Goal: Task Accomplishment & Management: Manage account settings

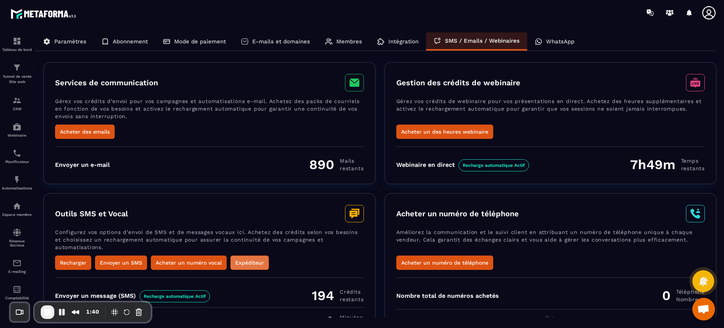
click at [256, 262] on button "Expéditeur" at bounding box center [249, 262] width 38 height 14
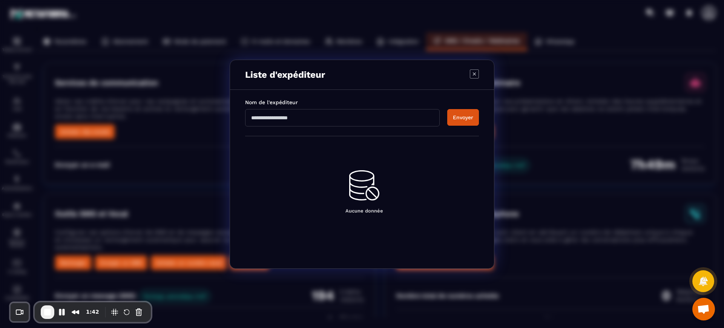
click at [312, 116] on input "Modal window" at bounding box center [342, 117] width 195 height 17
click at [434, 110] on input "*****" at bounding box center [342, 117] width 195 height 17
type input "*****"
click at [461, 118] on button "Envoyer" at bounding box center [463, 117] width 32 height 17
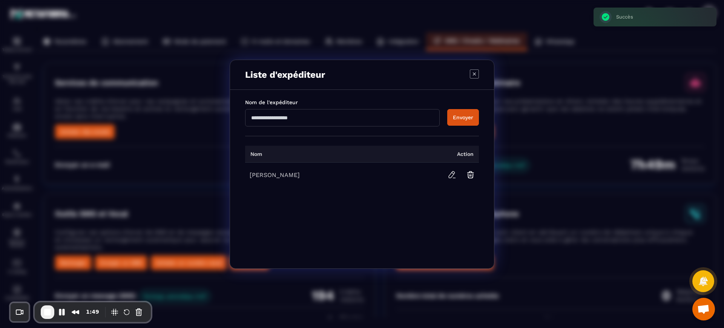
click at [477, 72] on icon "Modal window" at bounding box center [474, 73] width 9 height 9
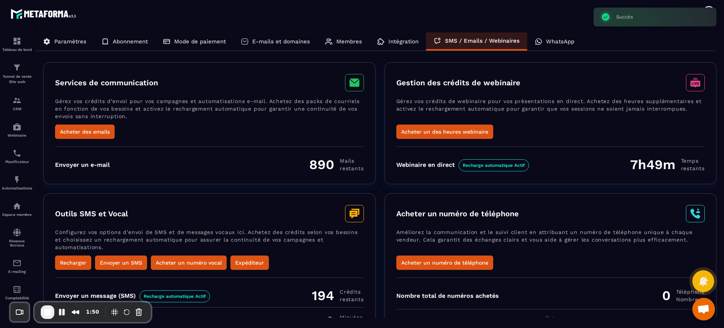
click at [303, 180] on div "Services de communication Gérez vos crédits d’envoi pour vos campagnes et autom…" at bounding box center [209, 123] width 332 height 122
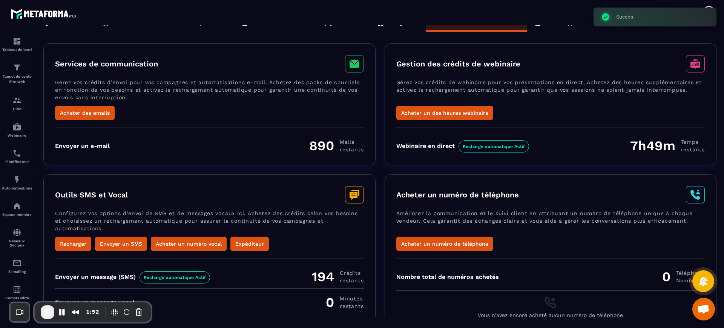
scroll to position [31, 0]
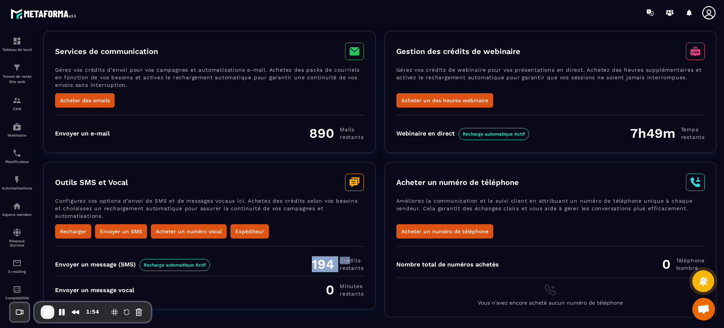
drag, startPoint x: 309, startPoint y: 257, endPoint x: 348, endPoint y: 259, distance: 39.2
click at [348, 259] on div "Envoyer un message (SMS) Recharge automatique Actif 194 Crédits restants" at bounding box center [209, 264] width 309 height 16
click at [12, 162] on p "Planificateur" at bounding box center [17, 161] width 30 height 4
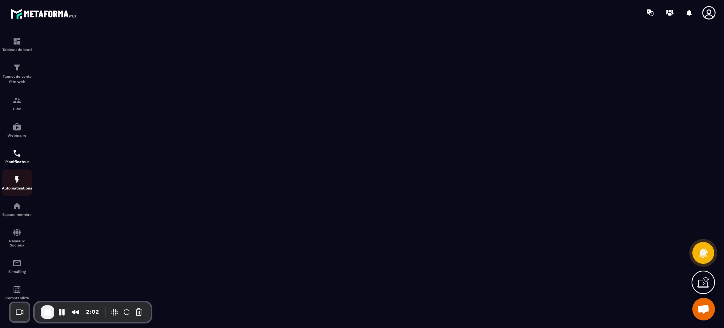
click at [6, 189] on p "Automatisations" at bounding box center [17, 188] width 30 height 4
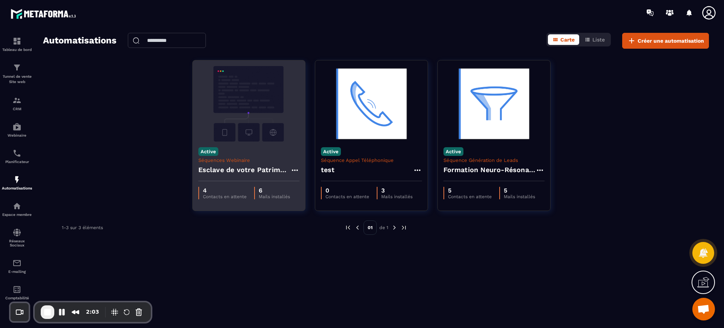
click at [274, 130] on img at bounding box center [248, 103] width 101 height 75
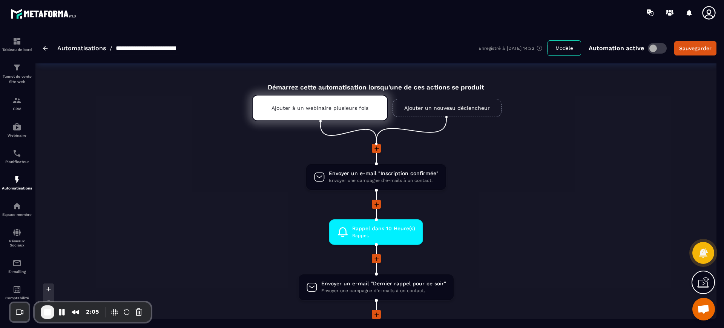
click at [551, 199] on div at bounding box center [376, 204] width 357 height 10
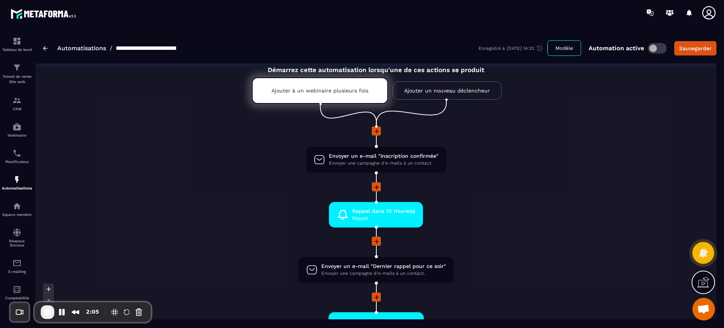
scroll to position [19, 0]
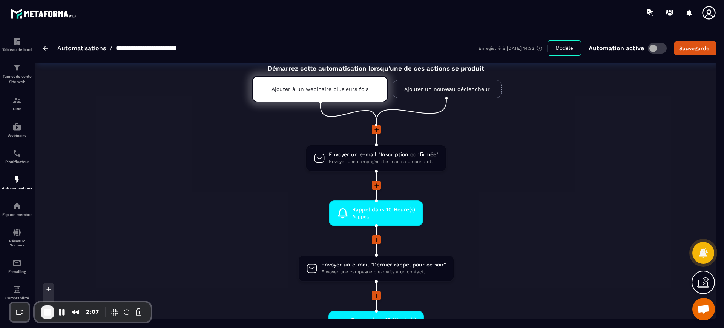
click at [525, 187] on div at bounding box center [376, 186] width 357 height 10
click at [478, 204] on li "Rappel dans 10 Heure(s) Rappel. drag-arrow" at bounding box center [376, 217] width 357 height 35
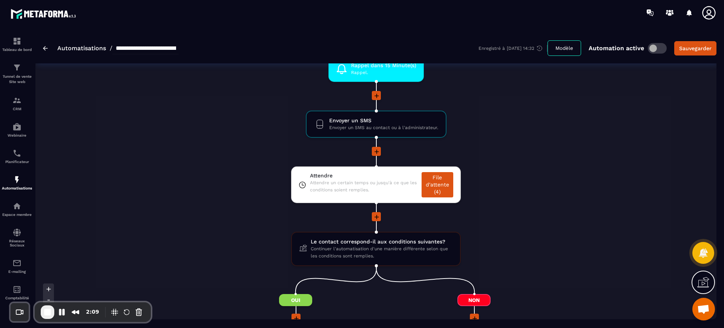
scroll to position [283, 0]
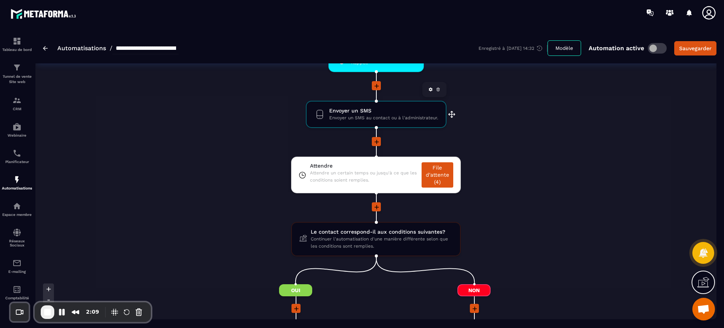
click at [371, 111] on span "Envoyer un SMS" at bounding box center [383, 110] width 109 height 7
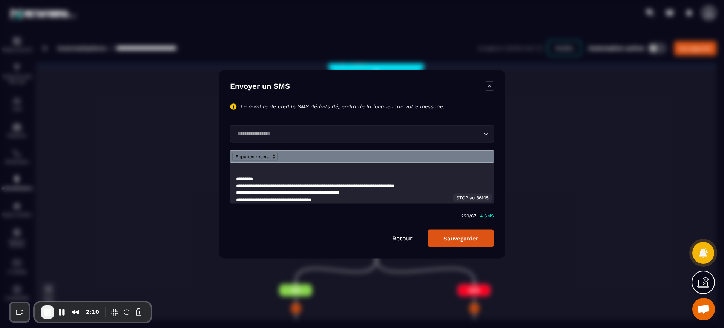
click at [274, 130] on input "Search for option" at bounding box center [358, 133] width 247 height 8
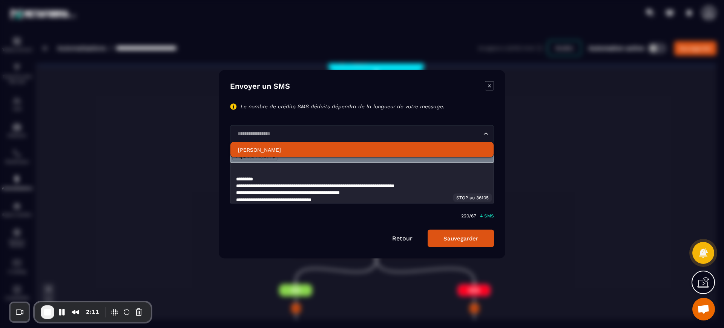
click at [266, 152] on p "[PERSON_NAME]" at bounding box center [362, 150] width 248 height 8
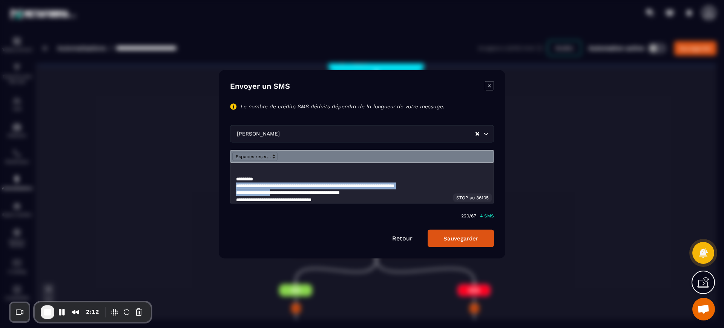
scroll to position [12, 0]
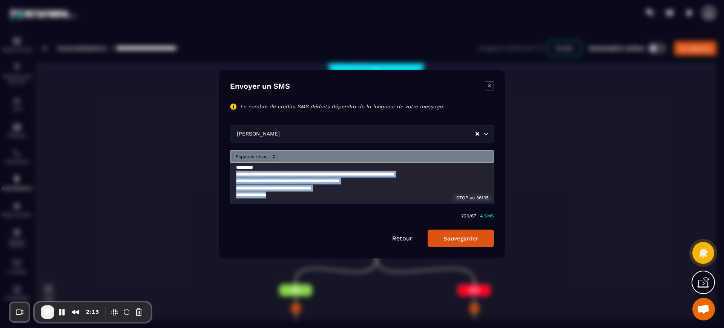
drag, startPoint x: 259, startPoint y: 180, endPoint x: 334, endPoint y: 196, distance: 76.7
click at [334, 196] on div "**********" at bounding box center [361, 182] width 263 height 40
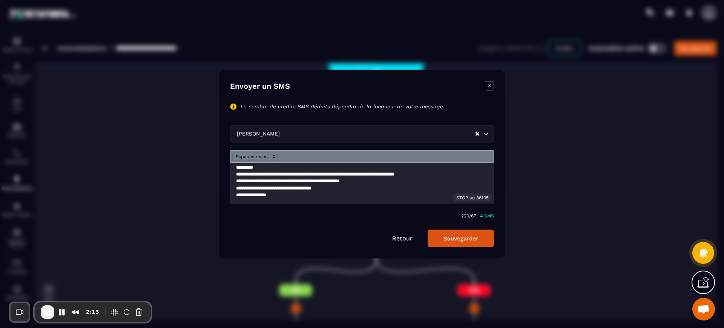
scroll to position [0, 0]
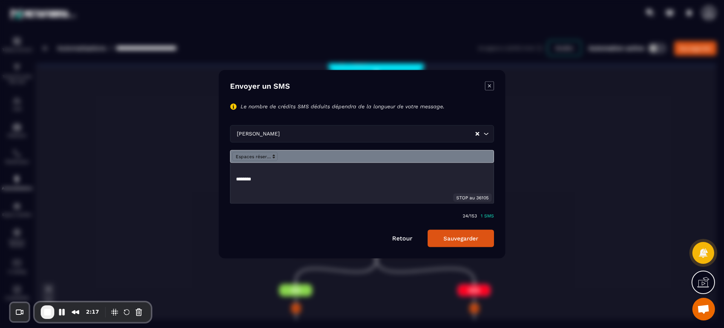
click at [236, 178] on div "*******" at bounding box center [361, 182] width 263 height 40
click at [492, 88] on icon "Modal window" at bounding box center [489, 85] width 9 height 9
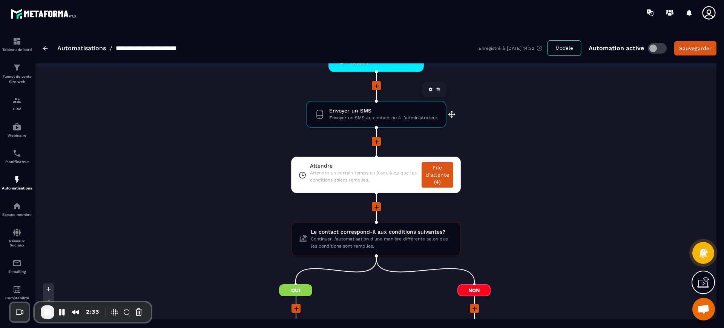
click at [437, 92] on link at bounding box center [438, 90] width 8 height 8
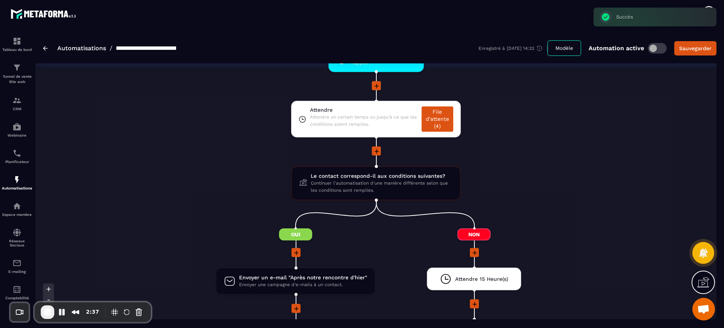
click at [374, 83] on icon at bounding box center [377, 86] width 8 height 8
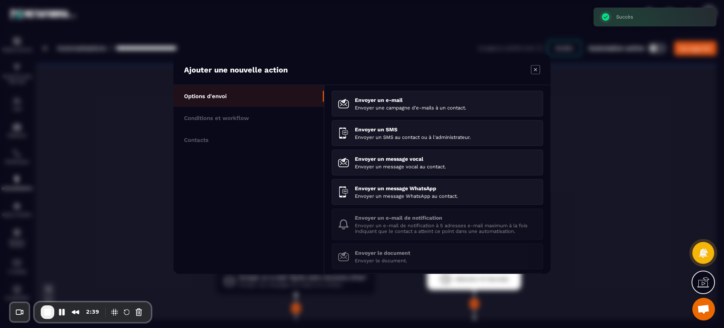
click at [530, 70] on div "Ajouter une nouvelle action" at bounding box center [361, 69] width 377 height 31
click at [538, 68] on icon "Modal window" at bounding box center [535, 69] width 9 height 9
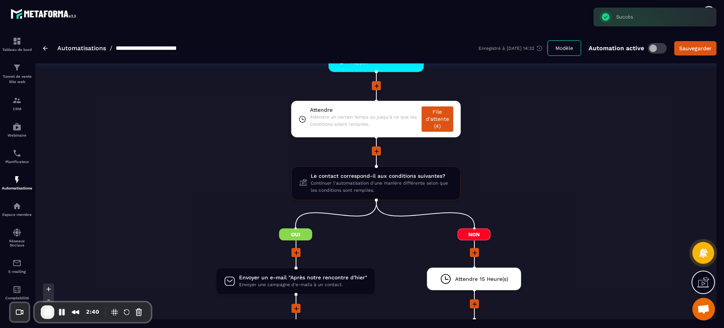
click at [569, 151] on div "Démarrez cette automatisation lorsqu'une de ces actions se produit Ajouter à un…" at bounding box center [375, 243] width 681 height 903
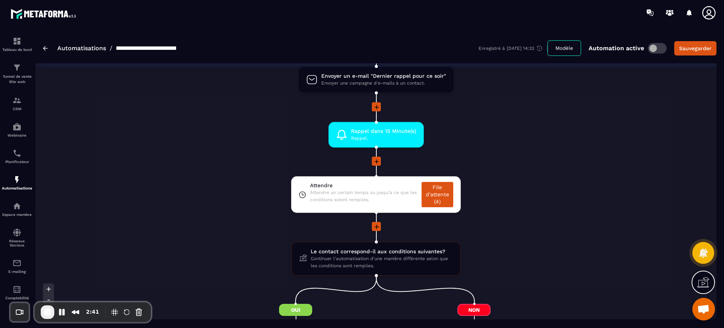
scroll to position [189, 0]
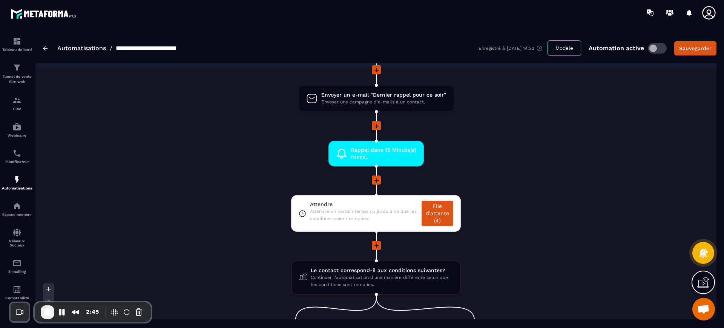
click at [374, 177] on icon at bounding box center [377, 180] width 8 height 8
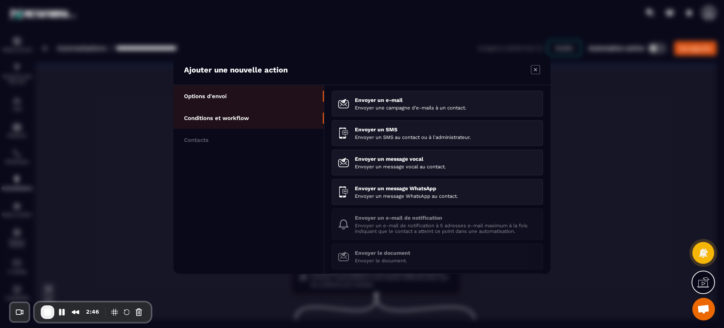
click at [234, 115] on p "Conditions et workflow" at bounding box center [216, 117] width 65 height 7
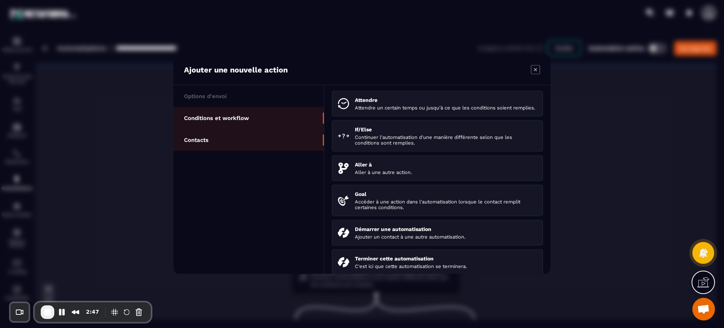
click at [225, 134] on li "Contacts" at bounding box center [248, 140] width 150 height 22
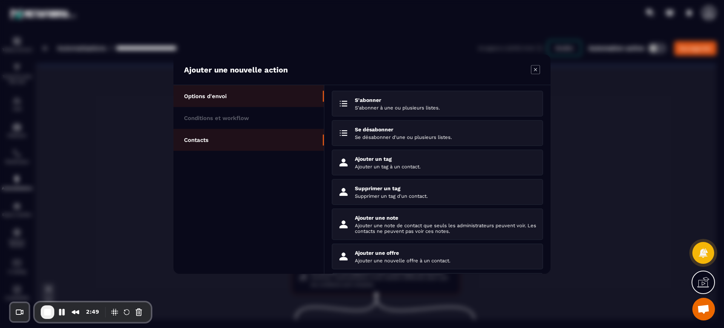
click at [218, 99] on p "Options d'envoi" at bounding box center [205, 95] width 43 height 7
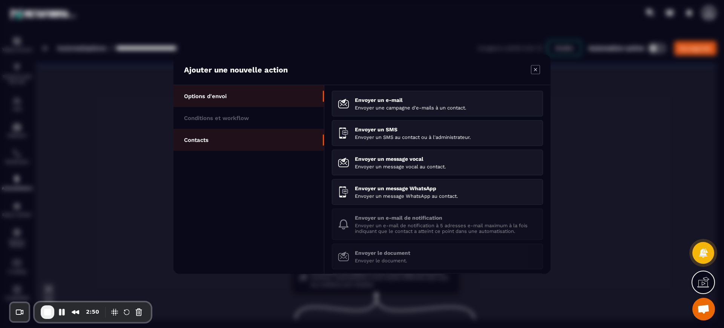
click at [222, 139] on li "Contacts" at bounding box center [248, 140] width 150 height 22
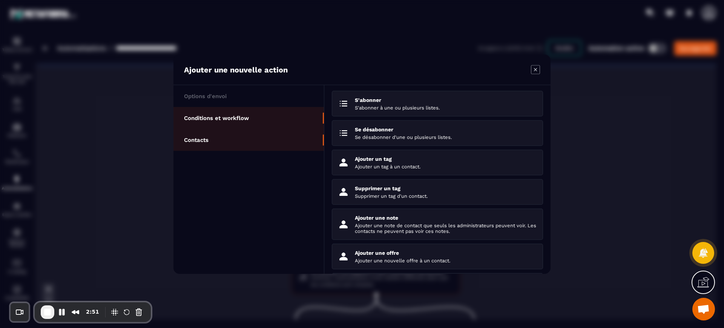
click at [229, 111] on li "Conditions et workflow" at bounding box center [248, 118] width 150 height 22
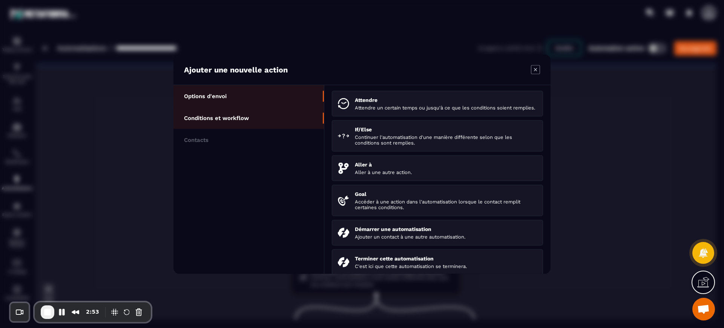
click at [213, 92] on li "Options d'envoi" at bounding box center [248, 96] width 150 height 22
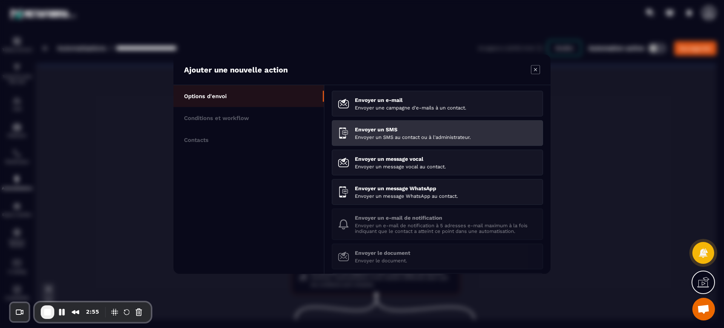
click at [366, 131] on p "Envoyer un SMS" at bounding box center [446, 129] width 182 height 6
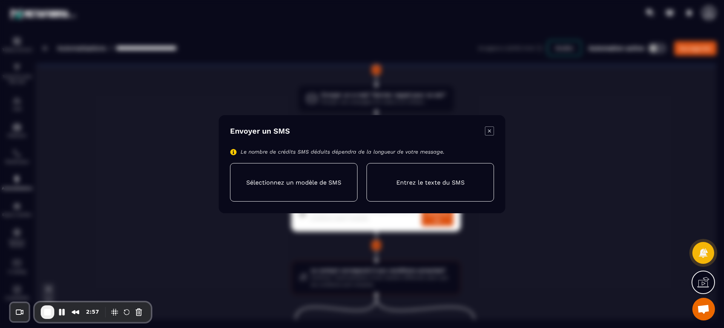
click at [413, 178] on p "Entrez le texte du SMS" at bounding box center [430, 181] width 68 height 7
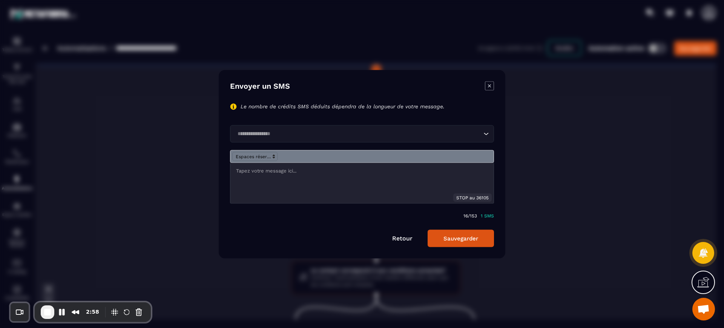
click at [266, 132] on input "Search for option" at bounding box center [358, 133] width 247 height 8
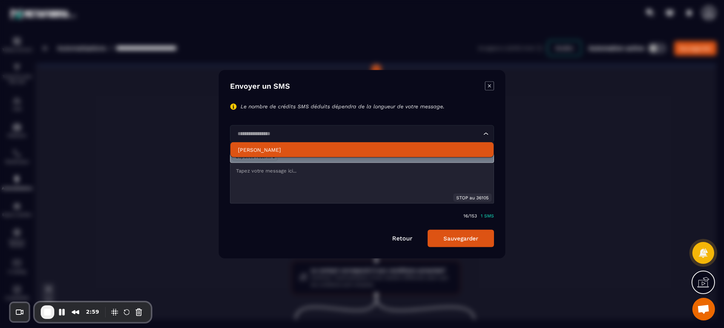
click at [267, 150] on p "[PERSON_NAME]" at bounding box center [362, 150] width 248 height 8
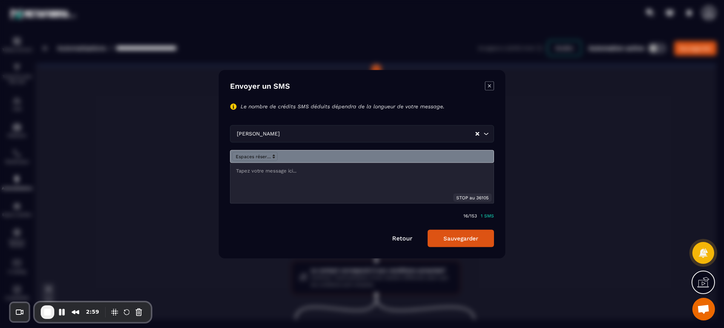
click at [260, 164] on div "Modal window" at bounding box center [361, 182] width 263 height 40
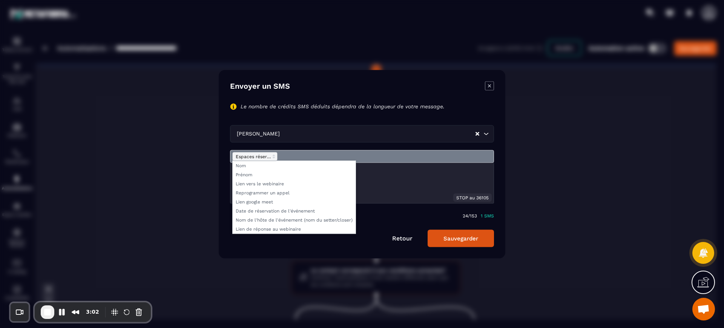
click at [256, 158] on span "Modal window" at bounding box center [254, 156] width 45 height 9
click at [255, 175] on span "Modal window" at bounding box center [294, 174] width 123 height 9
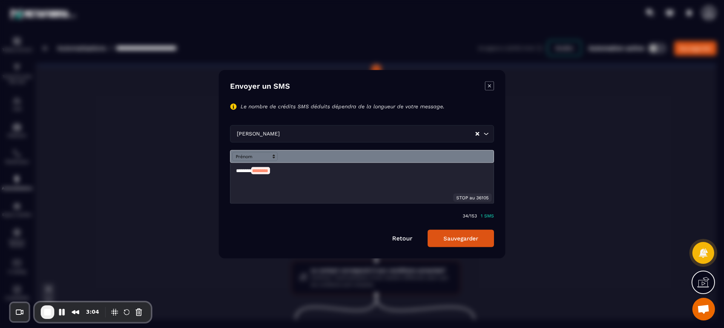
click at [290, 171] on p "******* ﻿ ******** ﻿" at bounding box center [362, 170] width 252 height 7
click at [288, 170] on p "******* ﻿ ******** ﻿ *" at bounding box center [362, 170] width 252 height 7
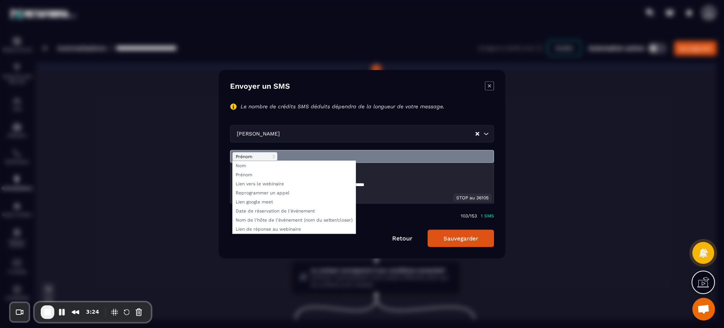
click at [255, 153] on span "Modal window" at bounding box center [254, 156] width 45 height 9
click at [272, 178] on span "Modal window" at bounding box center [294, 174] width 123 height 9
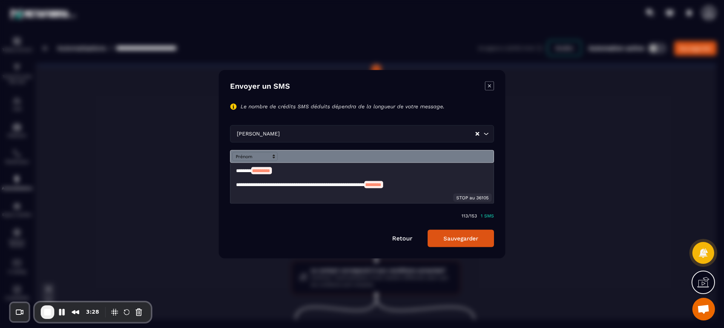
click at [438, 184] on p "**********" at bounding box center [362, 184] width 252 height 7
click at [252, 151] on div "Modal window" at bounding box center [362, 156] width 264 height 13
click at [252, 152] on span "Modal window" at bounding box center [254, 156] width 45 height 9
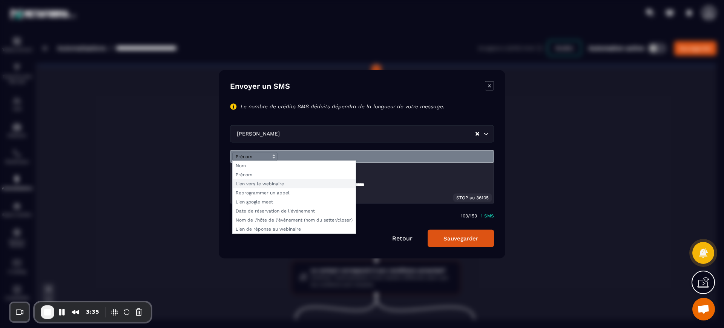
click at [262, 184] on span "Modal window" at bounding box center [294, 183] width 123 height 9
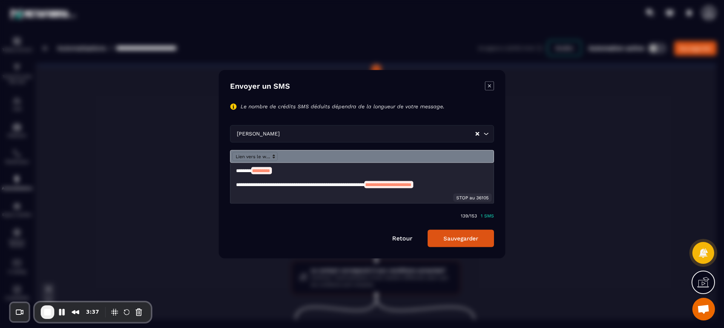
click at [468, 189] on div "**********" at bounding box center [361, 182] width 263 height 40
click at [261, 195] on div "**********" at bounding box center [361, 182] width 263 height 40
click at [450, 238] on button "Sauvegarder" at bounding box center [461, 237] width 66 height 17
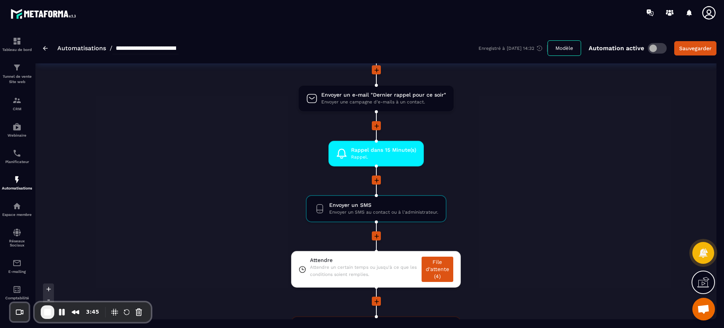
click at [248, 198] on li "Envoyer un SMS Envoyer un SMS au contact ou à l'administrateur. drag-arrow" at bounding box center [376, 213] width 357 height 36
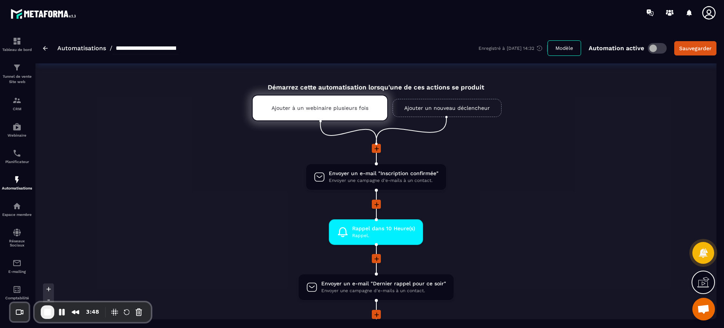
scroll to position [19, 0]
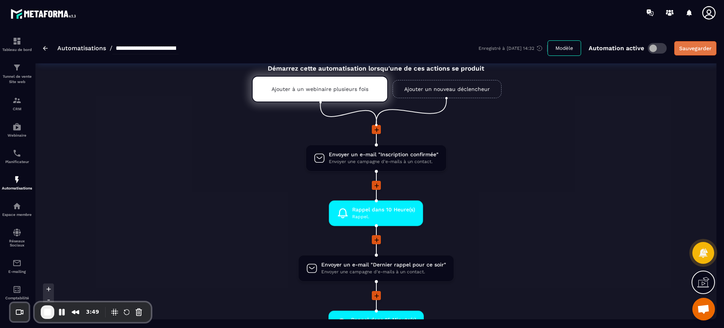
click at [696, 53] on button "Sauvegarder" at bounding box center [695, 48] width 42 height 14
click at [704, 49] on div "Sauvegarder" at bounding box center [695, 48] width 32 height 8
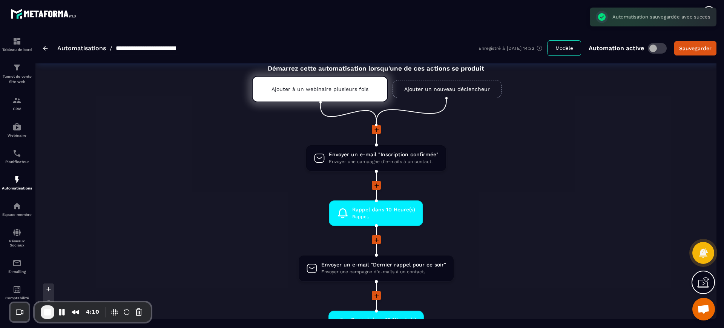
click at [520, 190] on div at bounding box center [376, 186] width 357 height 10
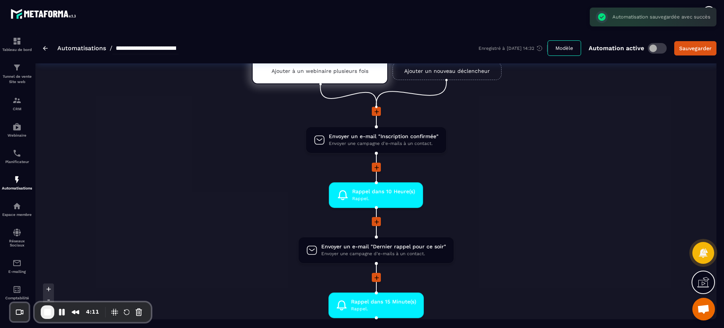
scroll to position [38, 0]
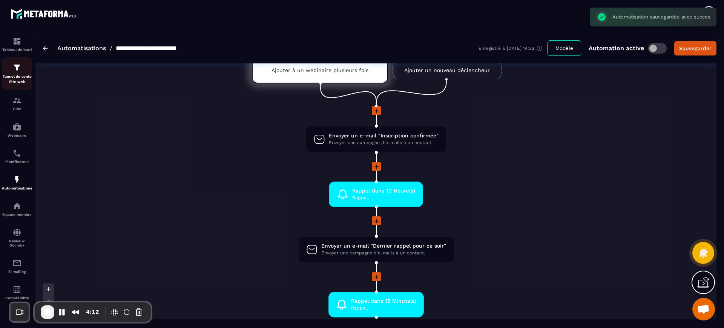
click at [16, 83] on p "Tunnel de vente Site web" at bounding box center [17, 79] width 30 height 11
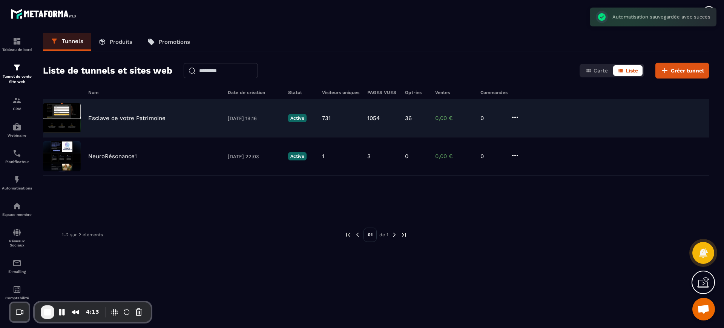
click at [107, 123] on div "Esclave de votre Patrimoine [DATE] 19:16 Active 731 1054 36 0,00 € 0" at bounding box center [376, 118] width 666 height 38
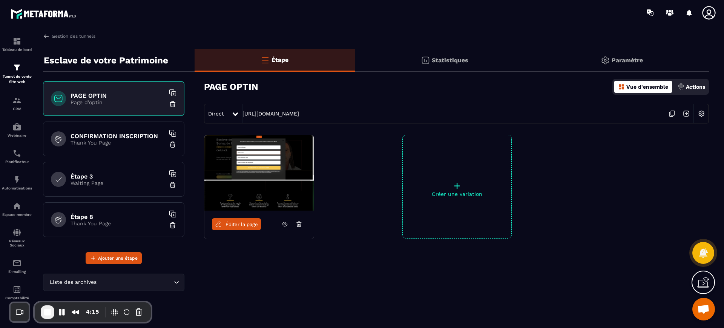
click at [299, 113] on link "[URL][DOMAIN_NAME]" at bounding box center [270, 113] width 57 height 6
click at [23, 102] on div "CRM" at bounding box center [17, 103] width 30 height 15
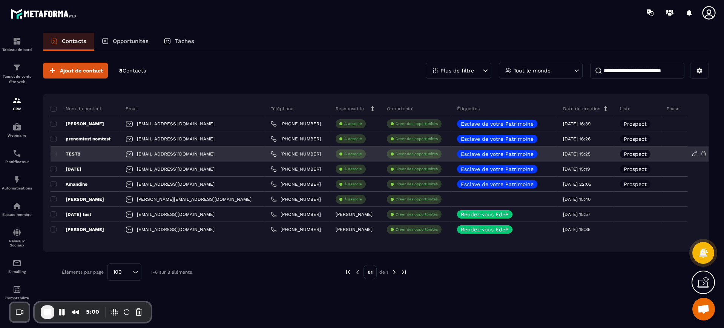
click at [71, 153] on p "TEST2" at bounding box center [66, 154] width 30 height 6
